Goal: Transaction & Acquisition: Register for event/course

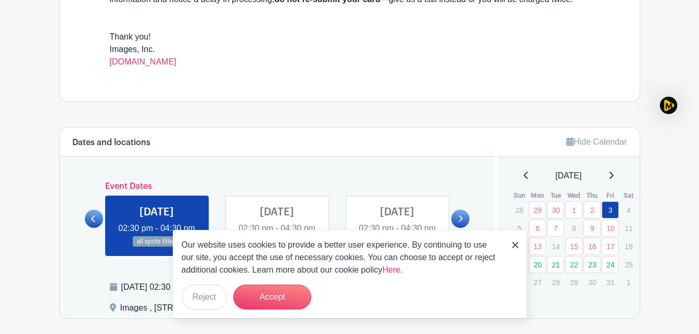
scroll to position [434, 0]
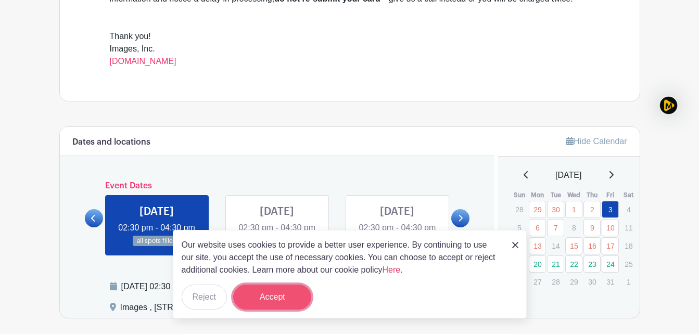
click at [284, 296] on button "Accept" at bounding box center [272, 297] width 78 height 25
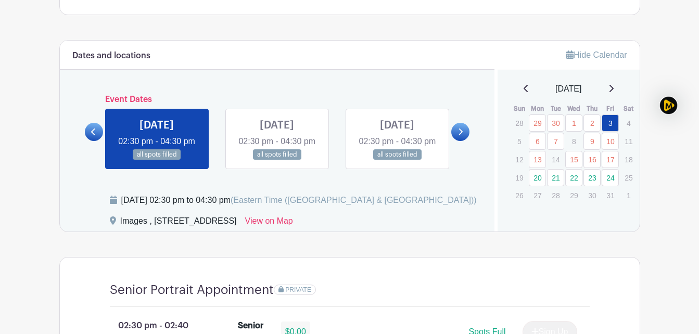
scroll to position [521, 0]
click at [470, 139] on div "Dates and locations Event Dates [DATE] 09:30 am - 04:00 pm 16 spots open [DATE]…" at bounding box center [277, 135] width 435 height 191
click at [457, 141] on link at bounding box center [460, 131] width 18 height 18
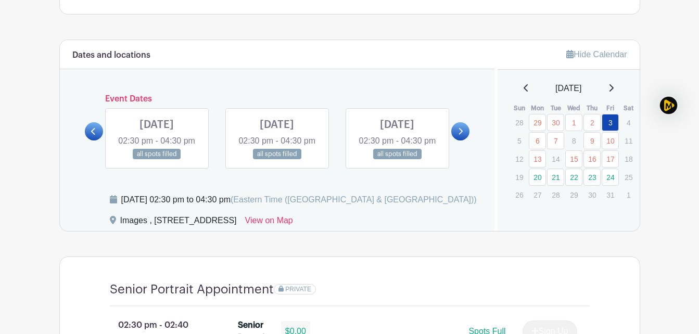
click at [457, 141] on link at bounding box center [460, 131] width 18 height 18
click at [157, 160] on link at bounding box center [157, 160] width 0 height 0
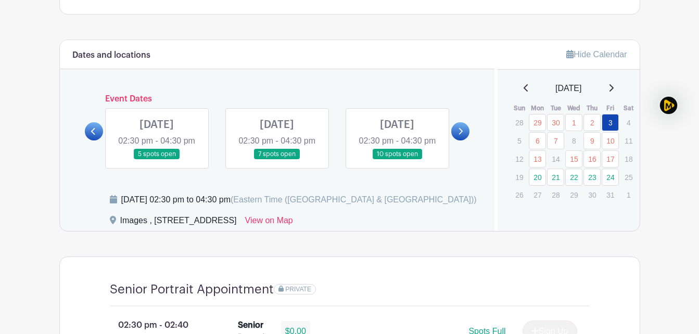
click at [156, 185] on div "Dates and locations Event Dates [DATE] 09:30 am - 04:00 pm 16 spots open [DATE]…" at bounding box center [277, 135] width 435 height 191
click at [157, 160] on link at bounding box center [157, 160] width 0 height 0
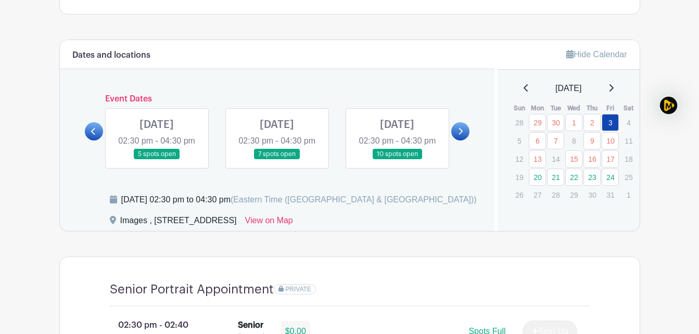
click at [157, 160] on link at bounding box center [157, 160] width 0 height 0
click at [540, 177] on link "20" at bounding box center [537, 177] width 17 height 17
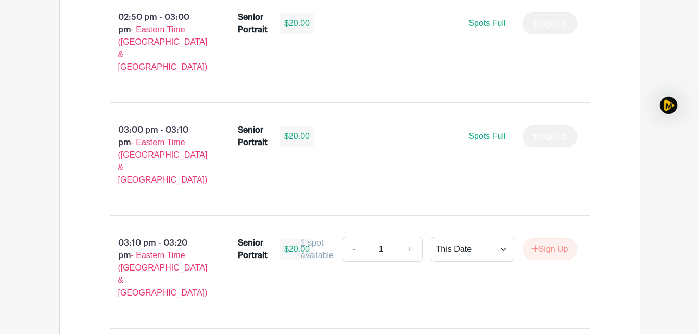
scroll to position [1056, 0]
click at [550, 238] on button "Sign Up" at bounding box center [550, 249] width 55 height 22
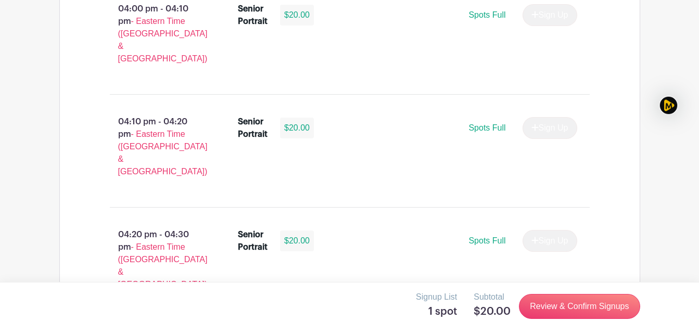
scroll to position [1825, 0]
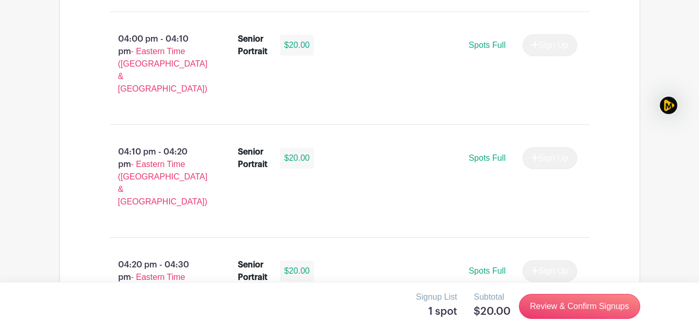
select select "3938"
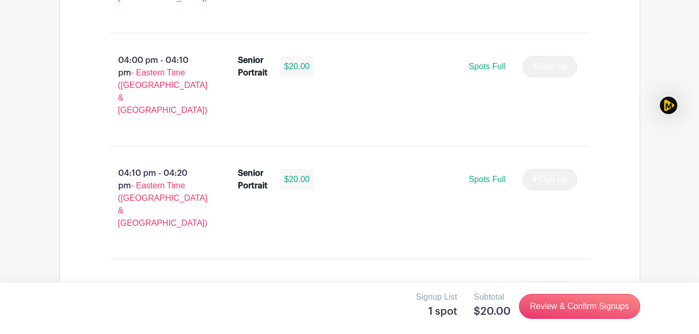
scroll to position [1804, 0]
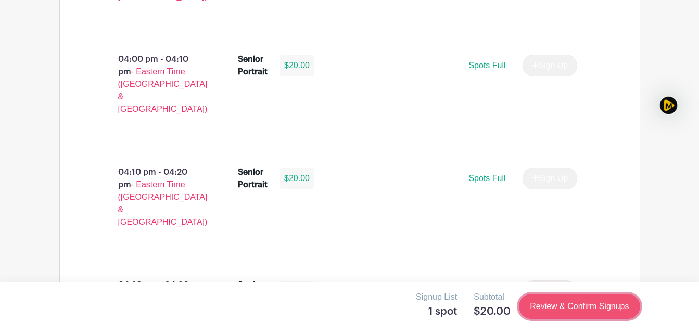
click at [583, 307] on link "Review & Confirm Signups" at bounding box center [579, 306] width 121 height 25
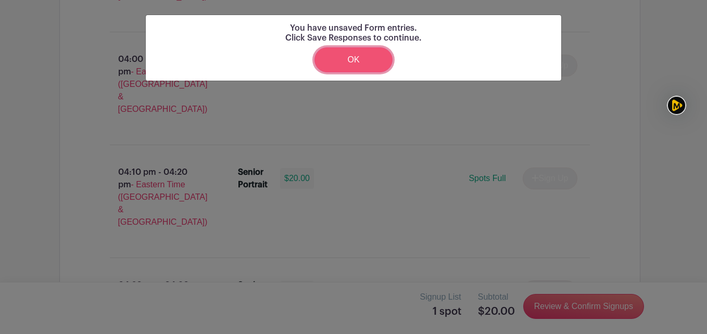
click at [357, 66] on link "OK" at bounding box center [354, 59] width 78 height 25
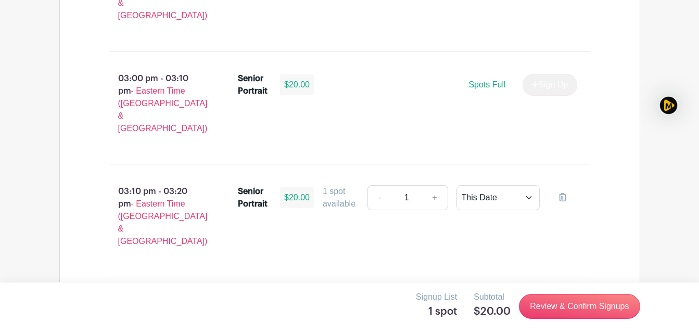
scroll to position [1107, 0]
click at [486, 186] on select "This Date Select Dates" at bounding box center [498, 198] width 83 height 25
click at [457, 186] on select "This Date Select Dates" at bounding box center [498, 198] width 83 height 25
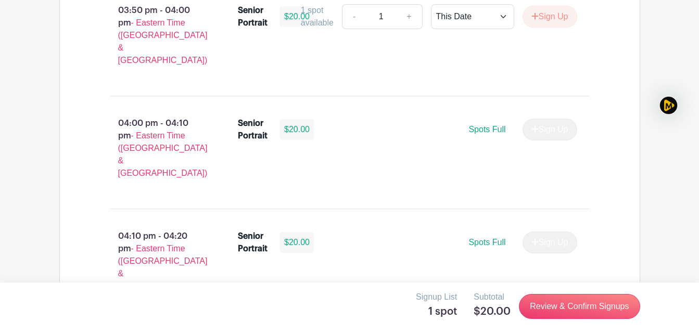
scroll to position [1855, 0]
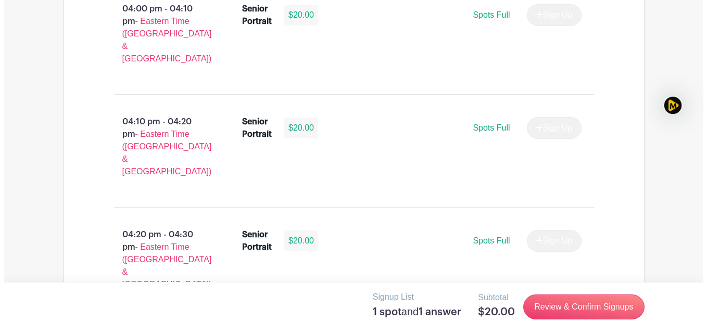
scroll to position [1825, 0]
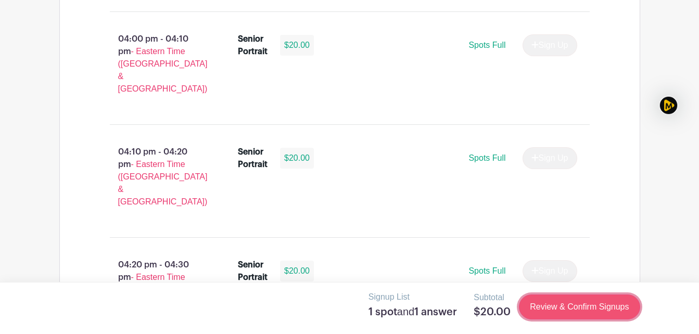
click at [562, 309] on link "Review & Confirm Signups" at bounding box center [579, 307] width 121 height 25
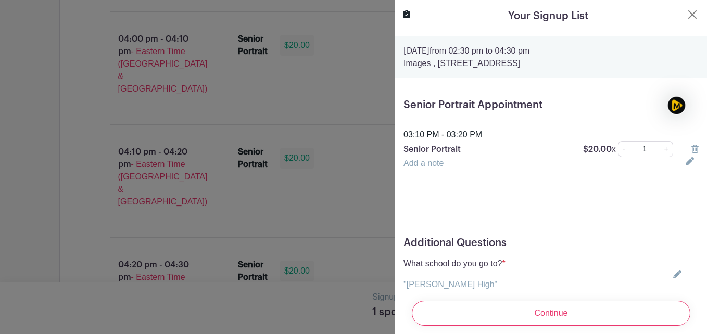
scroll to position [40, 0]
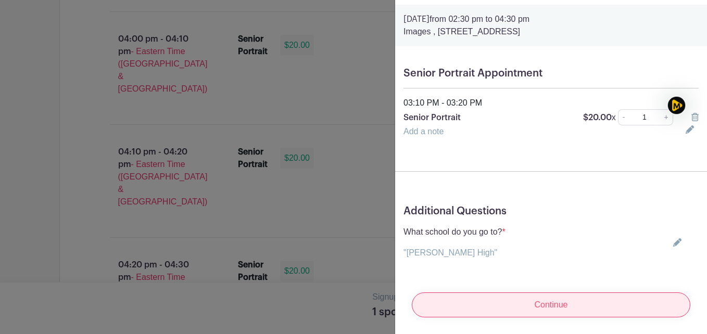
click at [538, 294] on input "Continue" at bounding box center [551, 305] width 279 height 25
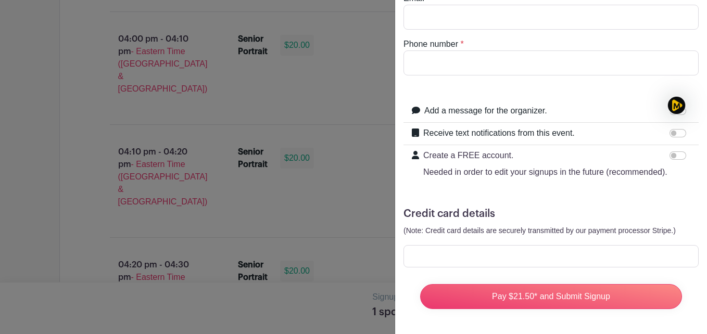
scroll to position [0, 0]
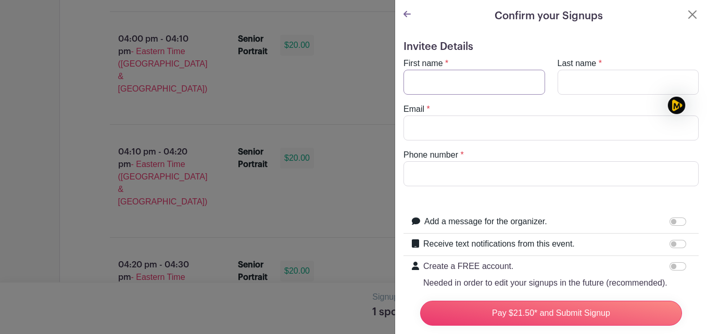
click at [476, 89] on input "First name" at bounding box center [475, 82] width 142 height 25
type input "a"
type input "Aaniyah"
click at [593, 76] on input "Last name" at bounding box center [629, 82] width 142 height 25
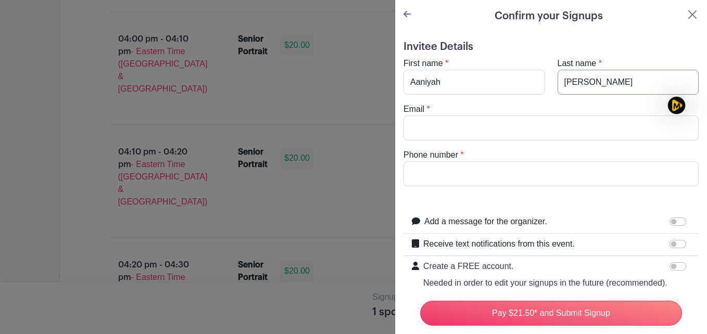
type input "[PERSON_NAME]"
click at [521, 125] on input "Email" at bounding box center [551, 128] width 295 height 25
type input "[EMAIL_ADDRESS][DOMAIN_NAME]"
type input "8032507737"
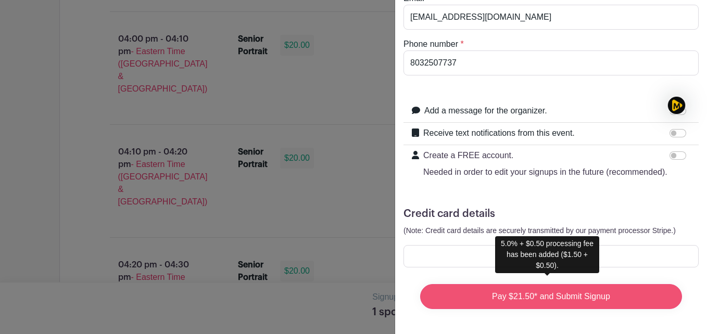
click at [593, 286] on input "Pay $21.50* and Submit Signup" at bounding box center [551, 296] width 262 height 25
click at [651, 290] on input "Pay $21.50* and Submit Signup" at bounding box center [551, 296] width 262 height 25
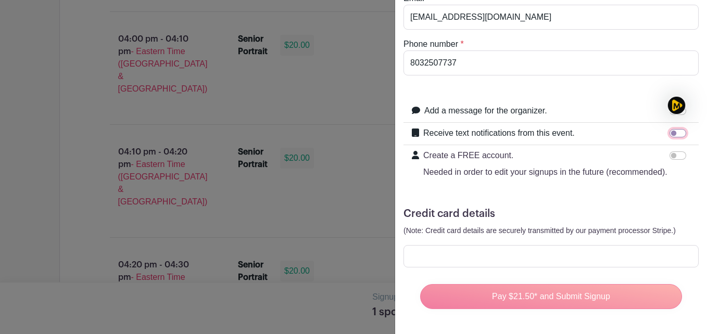
click at [670, 129] on input "Receive text notifications from this event." at bounding box center [678, 133] width 17 height 8
checkbox input "true"
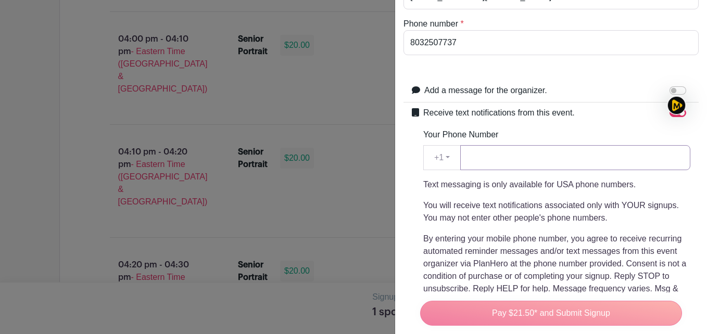
click at [548, 159] on input "Your Phone Number" at bounding box center [575, 157] width 230 height 25
type input "8032507737"
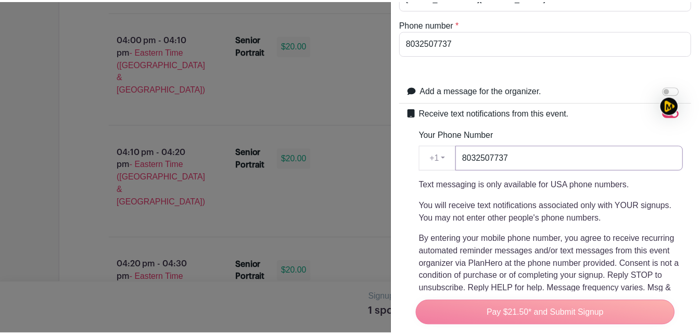
scroll to position [1830, 0]
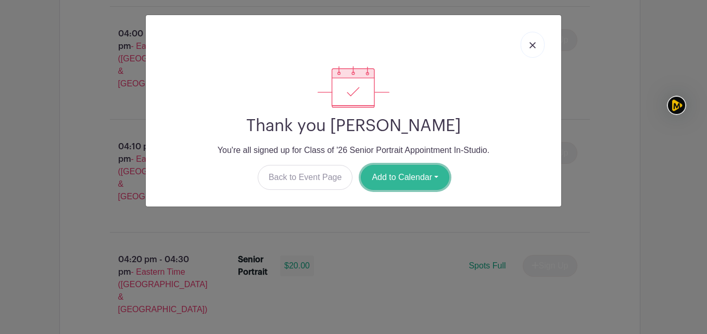
click at [430, 173] on button "Add to Calendar" at bounding box center [405, 177] width 89 height 25
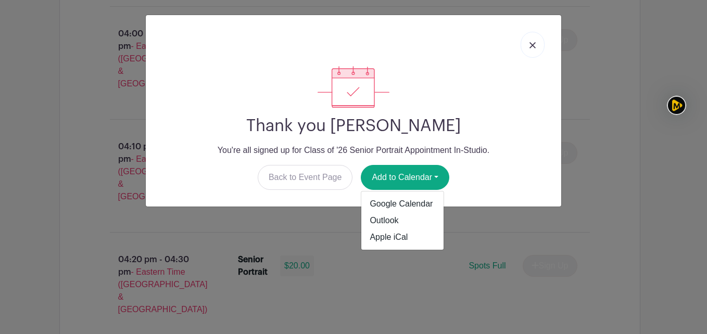
click at [600, 145] on div "Thank you [PERSON_NAME] You're all signed up for Class of '26 Senior Portrait A…" at bounding box center [353, 167] width 707 height 334
